Goal: Task Accomplishment & Management: Use online tool/utility

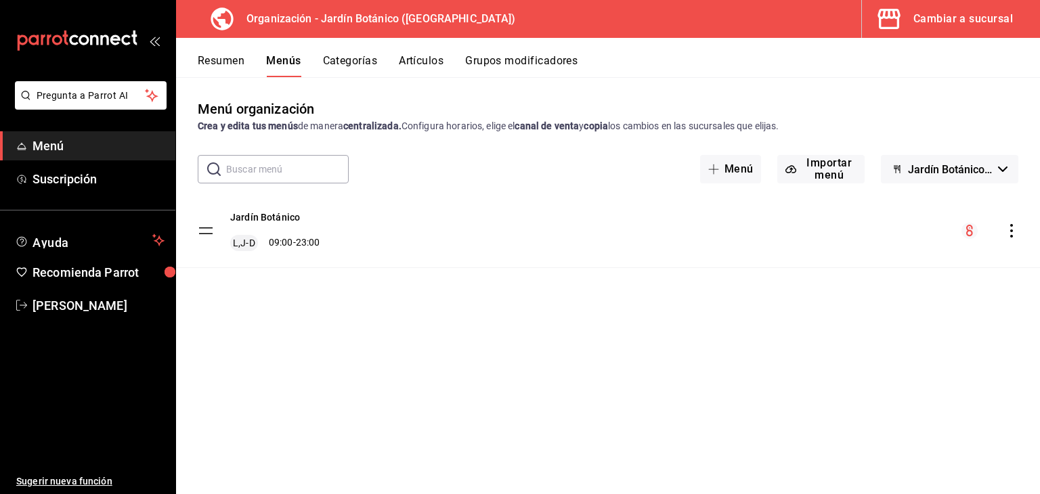
click at [956, 25] on div "Cambiar a sucursal" at bounding box center [963, 18] width 100 height 19
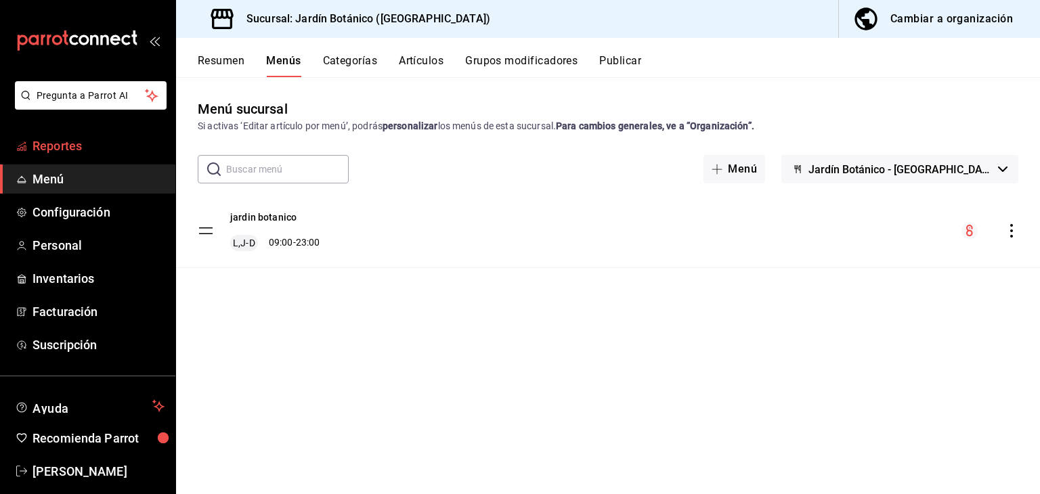
click at [53, 147] on span "Reportes" at bounding box center [99, 146] width 132 height 18
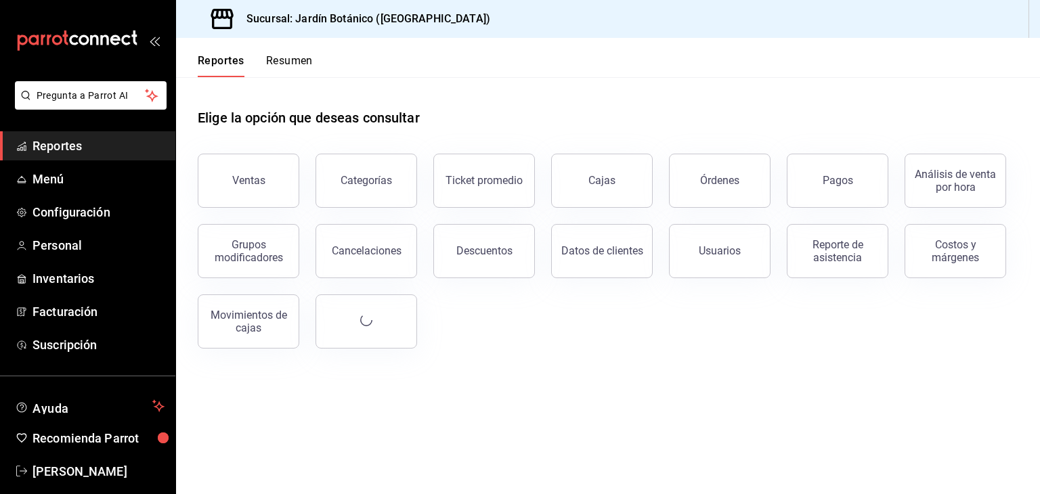
click at [265, 174] on button "Ventas" at bounding box center [249, 181] width 102 height 54
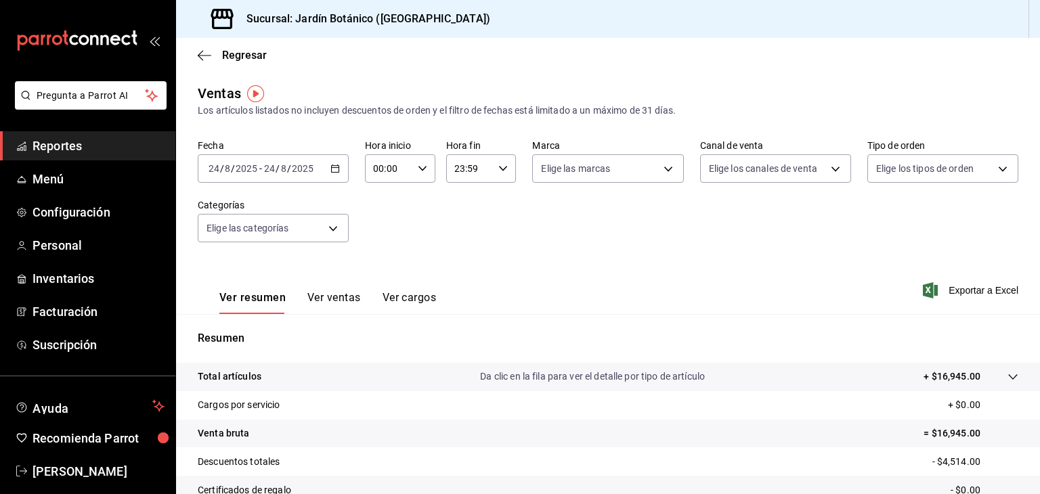
click at [260, 172] on span "-" at bounding box center [260, 168] width 3 height 11
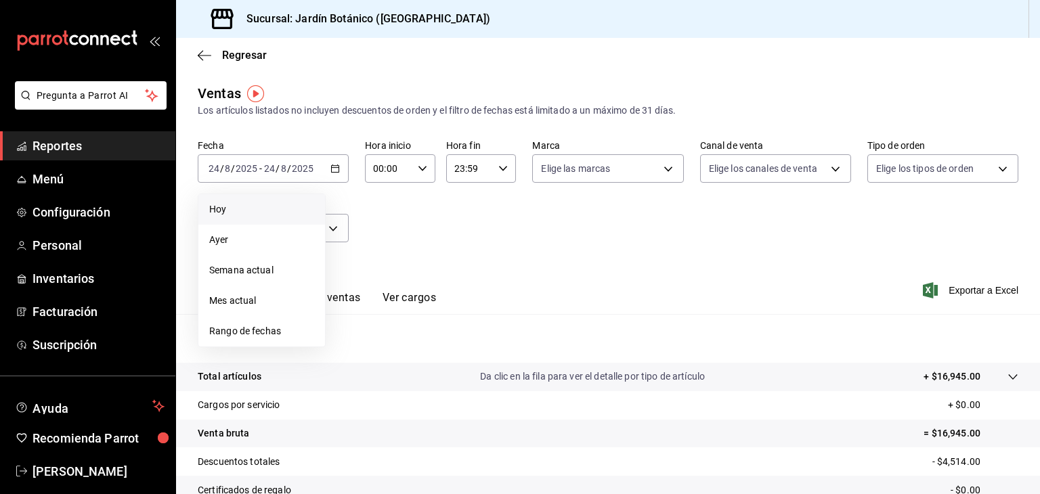
click at [244, 215] on span "Hoy" at bounding box center [261, 209] width 105 height 14
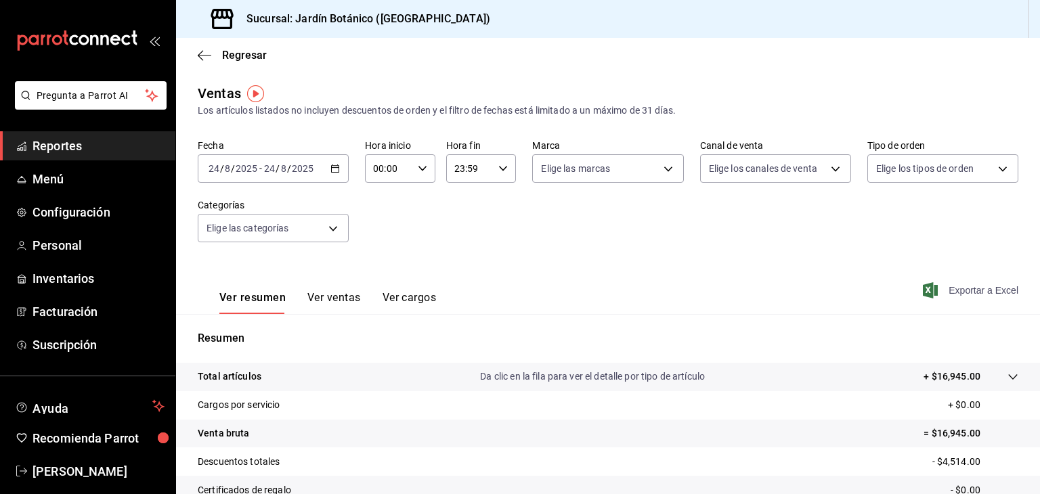
click at [960, 293] on span "Exportar a Excel" at bounding box center [972, 290] width 93 height 16
click at [62, 150] on span "Reportes" at bounding box center [99, 146] width 132 height 18
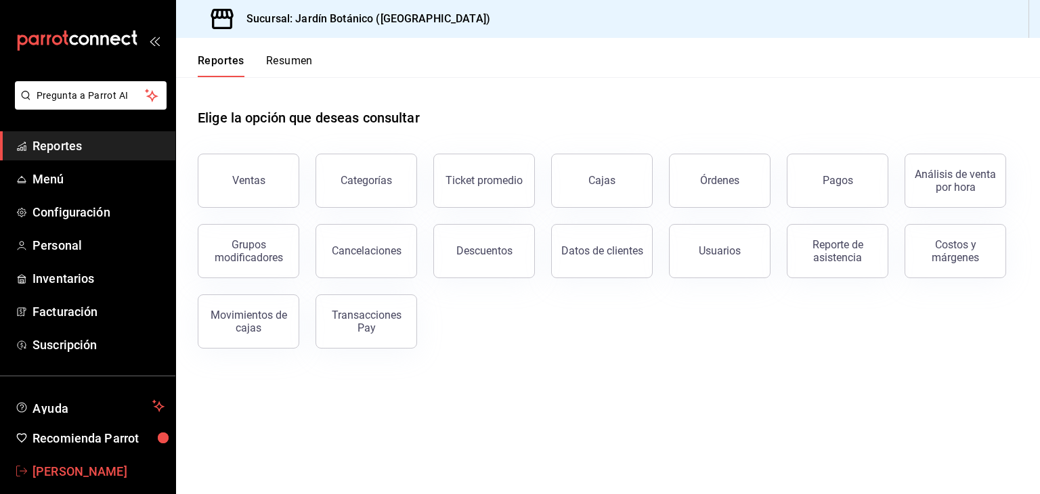
click at [89, 468] on span "[PERSON_NAME]" at bounding box center [99, 472] width 132 height 18
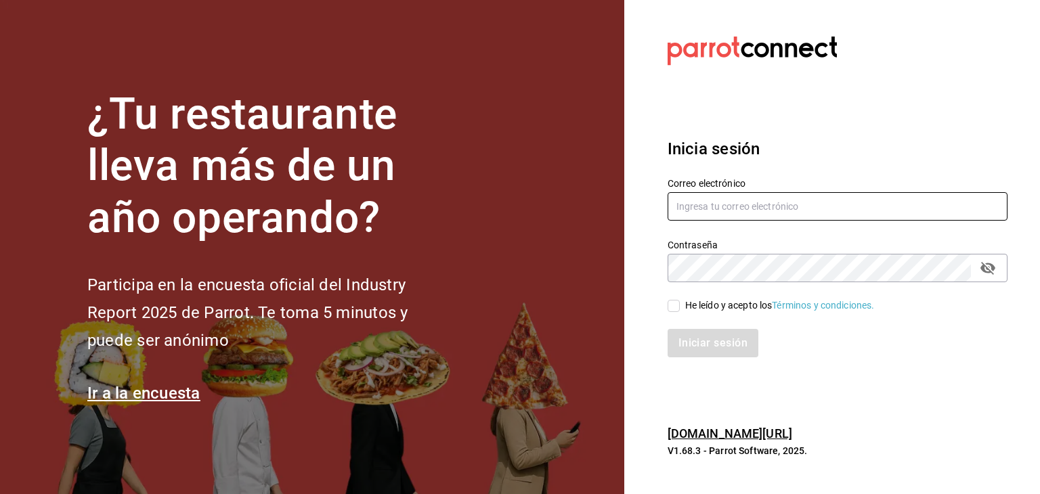
type input "[EMAIL_ADDRESS][PERSON_NAME][DOMAIN_NAME]"
